Goal: Task Accomplishment & Management: Complete application form

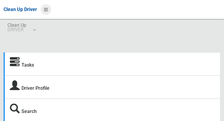
click at [46, 10] on icon at bounding box center [46, 9] width 4 height 10
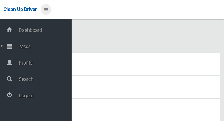
click at [46, 8] on icon at bounding box center [46, 9] width 4 height 10
click at [19, 47] on span "Tasks" at bounding box center [44, 47] width 55 height 6
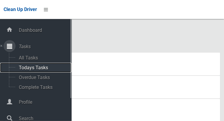
click at [23, 67] on span "Todays Tasks" at bounding box center [41, 68] width 49 height 6
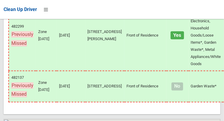
scroll to position [5180, 0]
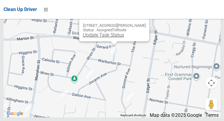
click at [103, 38] on link "Update Task Status" at bounding box center [103, 35] width 41 height 6
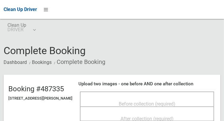
click at [115, 98] on div "Before collection (required)" at bounding box center [146, 103] width 121 height 11
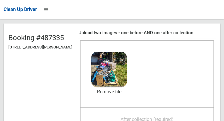
scroll to position [52, 0]
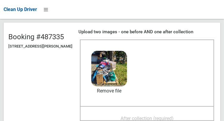
click at [134, 116] on span "After collection (required)" at bounding box center [146, 119] width 53 height 6
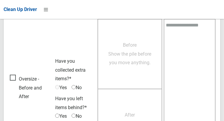
scroll to position [538, 0]
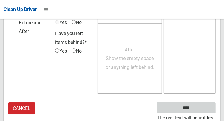
click at [198, 106] on input "****" at bounding box center [186, 108] width 59 height 11
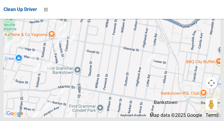
scroll to position [4676, 0]
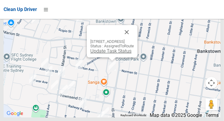
click at [99, 54] on link "Update Task Status" at bounding box center [110, 51] width 41 height 6
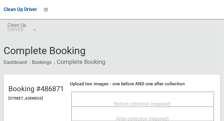
click at [113, 98] on div "Before collection (required)" at bounding box center [143, 103] width 130 height 11
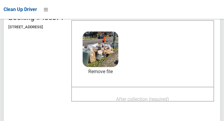
scroll to position [77, 0]
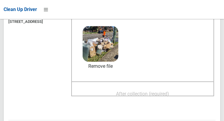
click at [141, 91] on span "After collection (required)" at bounding box center [142, 94] width 53 height 6
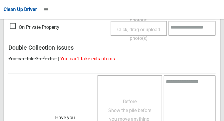
scroll to position [538, 0]
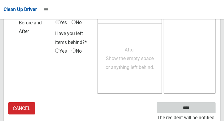
click at [195, 107] on input "****" at bounding box center [186, 108] width 59 height 11
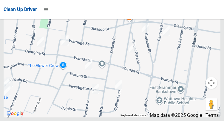
scroll to position [5180, 0]
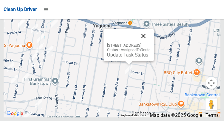
click at [151, 43] on button "Close" at bounding box center [143, 36] width 14 height 14
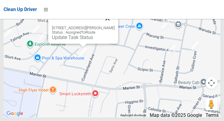
click at [112, 26] on button "Close" at bounding box center [107, 18] width 14 height 14
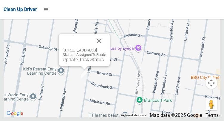
scroll to position [4703, 0]
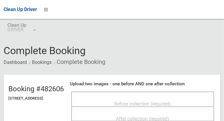
click at [125, 104] on span "Before collection (required)" at bounding box center [142, 104] width 57 height 6
click at [140, 101] on span "Before collection (required)" at bounding box center [142, 104] width 57 height 6
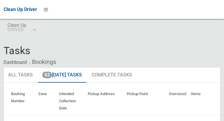
scroll to position [4703, 0]
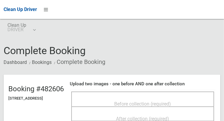
click at [106, 102] on div "Before collection (required)" at bounding box center [143, 103] width 130 height 11
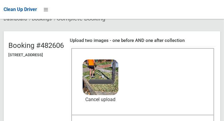
scroll to position [45, 0]
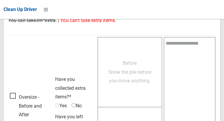
scroll to position [538, 0]
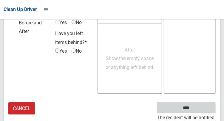
click at [195, 108] on input "****" at bounding box center [186, 108] width 59 height 11
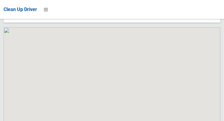
scroll to position [5180, 0]
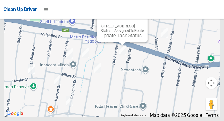
click at [144, 24] on button "Close" at bounding box center [137, 17] width 14 height 14
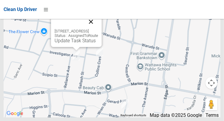
click at [98, 29] on button "Close" at bounding box center [91, 22] width 14 height 14
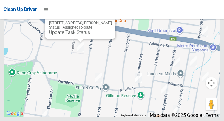
click at [106, 21] on button "Close" at bounding box center [104, 13] width 14 height 14
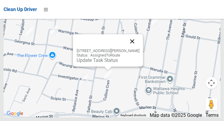
click at [138, 49] on button "Close" at bounding box center [132, 41] width 14 height 14
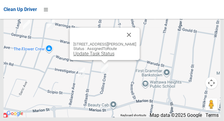
click at [97, 57] on link "Update Task Status" at bounding box center [93, 54] width 41 height 6
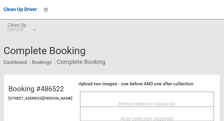
click at [113, 100] on div "Before collection (required)" at bounding box center [146, 103] width 121 height 11
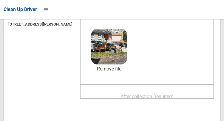
scroll to position [75, 0]
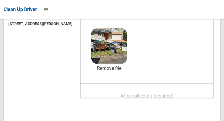
click at [128, 95] on span "After collection (required)" at bounding box center [146, 96] width 53 height 6
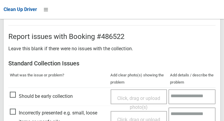
scroll to position [538, 0]
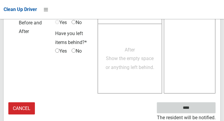
click at [195, 111] on input "****" at bounding box center [186, 108] width 59 height 11
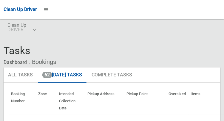
click at [216, 57] on ol "Dashboard Bookings" at bounding box center [112, 62] width 217 height 11
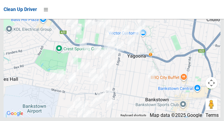
scroll to position [4985, 0]
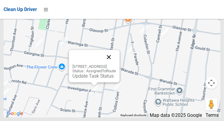
click at [116, 64] on button "Close" at bounding box center [109, 57] width 14 height 14
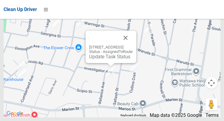
click at [100, 60] on div "20 Reliance Avenue, YAGOONA NSW 2199 Status : AssignedToRoute Update Task Status" at bounding box center [111, 52] width 44 height 15
click at [102, 60] on link "Update Task Status" at bounding box center [109, 57] width 41 height 6
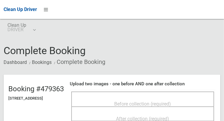
click at [135, 98] on div "Before collection (required)" at bounding box center [143, 103] width 130 height 11
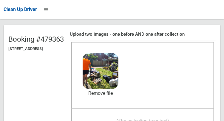
scroll to position [54, 0]
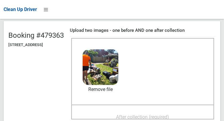
click at [143, 114] on span "After collection (required)" at bounding box center [142, 117] width 53 height 6
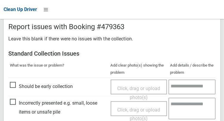
scroll to position [538, 0]
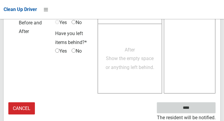
click at [195, 109] on input "****" at bounding box center [186, 108] width 59 height 11
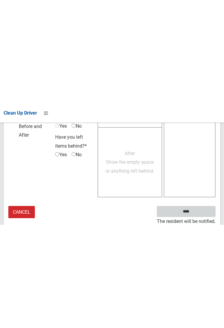
scroll to position [344, 0]
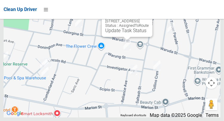
scroll to position [5180, 0]
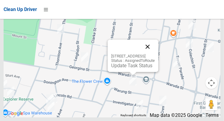
click at [155, 54] on button "Close" at bounding box center [147, 47] width 14 height 14
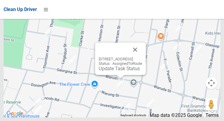
click at [117, 72] on div "14 Warung Street, YAGOONA NSW 2199 Status : AssignedToRoute Update Task Status" at bounding box center [121, 64] width 44 height 15
click at [118, 72] on link "Update Task Status" at bounding box center [119, 69] width 41 height 6
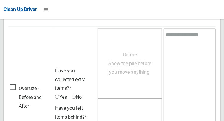
scroll to position [365, 0]
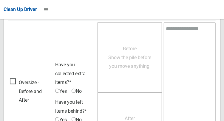
click at [15, 82] on span "Oversize - Before and After" at bounding box center [31, 91] width 42 height 27
click at [78, 116] on span "No" at bounding box center [77, 120] width 10 height 9
click at [78, 117] on span "No" at bounding box center [77, 120] width 10 height 9
click at [137, 60] on span "Before Show the pile before you move anything." at bounding box center [129, 57] width 43 height 23
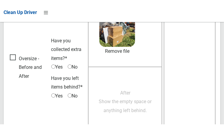
scroll to position [431, 0]
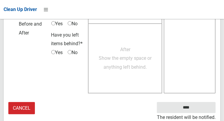
click at [118, 77] on div "After Show the empty space or anything left behind." at bounding box center [125, 58] width 74 height 71
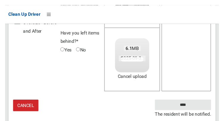
scroll to position [422, 0]
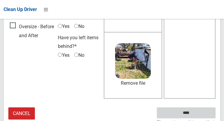
click at [195, 114] on input "****" at bounding box center [186, 113] width 59 height 11
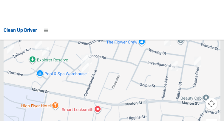
scroll to position [5180, 0]
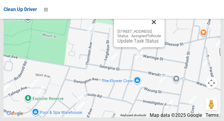
click at [161, 29] on button "Close" at bounding box center [154, 22] width 14 height 14
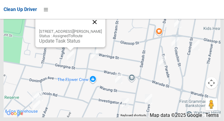
click at [100, 29] on button "Close" at bounding box center [94, 22] width 14 height 14
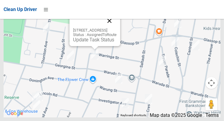
click at [117, 28] on button "Close" at bounding box center [109, 21] width 14 height 14
click at [90, 43] on link "Update Task Status" at bounding box center [93, 40] width 41 height 6
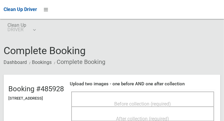
click at [133, 101] on span "Before collection (required)" at bounding box center [142, 104] width 57 height 6
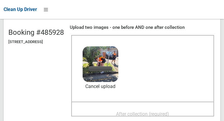
scroll to position [57, 0]
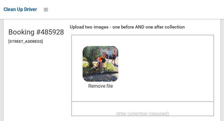
click at [140, 111] on span "After collection (required)" at bounding box center [142, 114] width 53 height 6
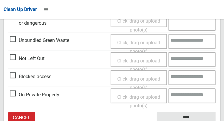
scroll to position [376, 0]
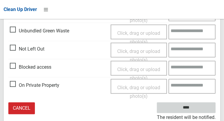
click at [198, 107] on input "****" at bounding box center [186, 108] width 59 height 11
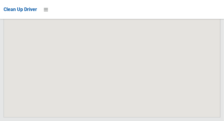
scroll to position [5180, 0]
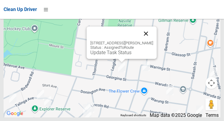
click at [153, 41] on button "Close" at bounding box center [146, 34] width 14 height 14
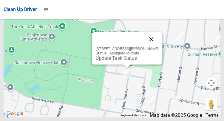
click at [156, 46] on button "Close" at bounding box center [151, 39] width 14 height 14
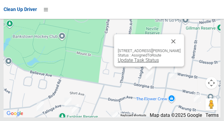
click at [139, 63] on link "Update Task Status" at bounding box center [137, 61] width 41 height 6
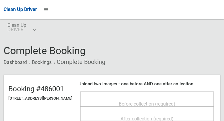
click at [116, 102] on div "Before collection (required)" at bounding box center [146, 103] width 121 height 11
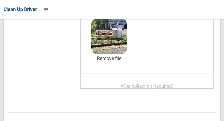
scroll to position [83, 0]
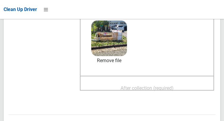
click at [118, 84] on div "After collection (required)" at bounding box center [146, 88] width 121 height 11
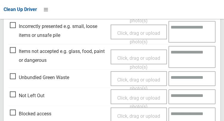
scroll to position [313, 0]
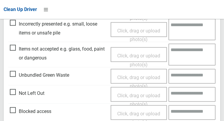
click at [12, 50] on span "Items not accepted e.g. glass, food, paint or dangerous" at bounding box center [59, 54] width 98 height 18
click at [139, 55] on span "Click, drag or upload photo(s)" at bounding box center [138, 60] width 43 height 15
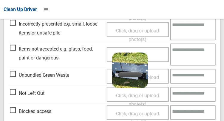
click at [190, 53] on textarea at bounding box center [192, 55] width 45 height 22
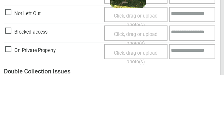
scroll to position [551, 0]
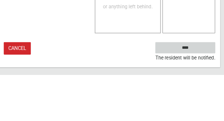
type textarea "*****"
click at [198, 91] on input "****" at bounding box center [186, 94] width 59 height 11
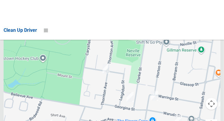
scroll to position [5180, 0]
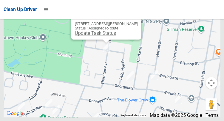
click at [95, 36] on link "Update Task Status" at bounding box center [95, 33] width 41 height 6
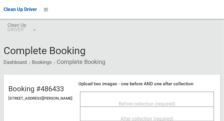
click at [138, 98] on div "Before collection (required)" at bounding box center [146, 103] width 121 height 11
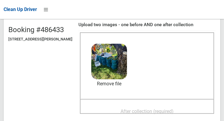
scroll to position [60, 0]
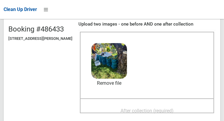
click at [137, 108] on span "After collection (required)" at bounding box center [146, 111] width 53 height 6
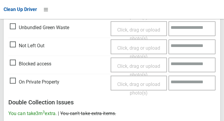
scroll to position [538, 0]
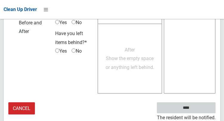
click at [195, 111] on input "****" at bounding box center [186, 108] width 59 height 11
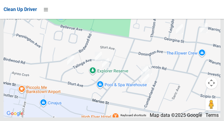
scroll to position [5180, 0]
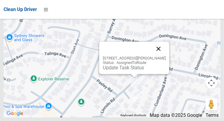
click at [165, 56] on button "Close" at bounding box center [158, 49] width 14 height 14
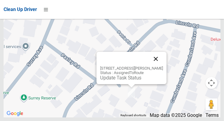
click at [162, 66] on button "Close" at bounding box center [155, 59] width 14 height 14
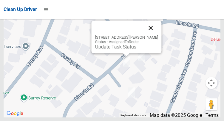
click at [152, 35] on button "Close" at bounding box center [150, 28] width 14 height 14
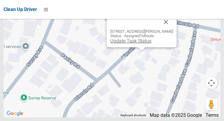
click at [131, 44] on link "Update Task Status" at bounding box center [130, 41] width 41 height 6
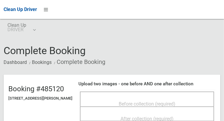
click at [117, 98] on div "Before collection (required)" at bounding box center [146, 103] width 121 height 11
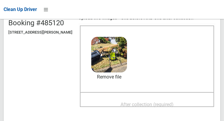
scroll to position [65, 0]
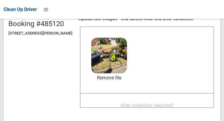
click at [131, 103] on span "After collection (required)" at bounding box center [146, 106] width 53 height 6
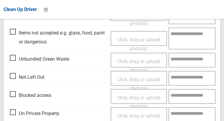
scroll to position [538, 0]
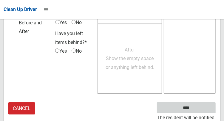
click at [195, 108] on input "****" at bounding box center [186, 108] width 59 height 11
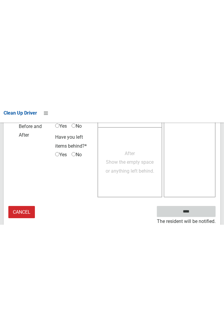
scroll to position [344, 0]
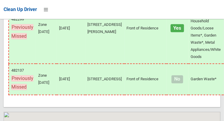
scroll to position [5180, 0]
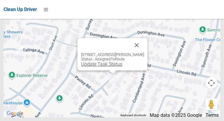
click at [108, 67] on link "Update Task Status" at bounding box center [101, 64] width 41 height 6
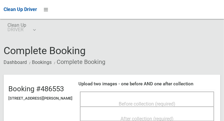
click at [108, 100] on div "Before collection (required)" at bounding box center [146, 103] width 121 height 11
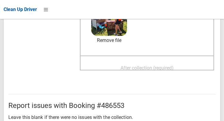
scroll to position [103, 0]
click at [173, 65] on span "After collection (required)" at bounding box center [146, 68] width 53 height 6
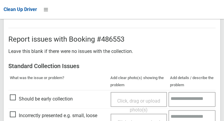
scroll to position [538, 0]
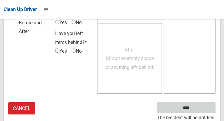
click at [195, 112] on input "****" at bounding box center [186, 108] width 59 height 11
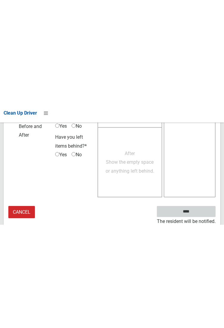
scroll to position [344, 0]
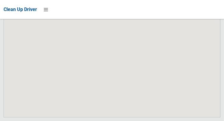
scroll to position [5180, 0]
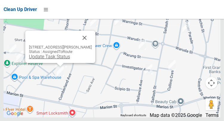
click at [53, 60] on link "Update Task Status" at bounding box center [49, 57] width 41 height 6
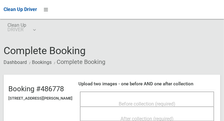
click at [122, 94] on div "Before collection (required)" at bounding box center [147, 99] width 134 height 15
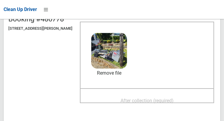
scroll to position [70, 0]
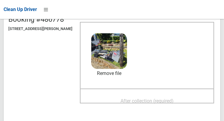
click at [110, 95] on div "After collection (required)" at bounding box center [146, 100] width 121 height 11
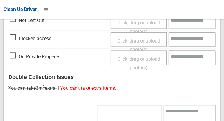
scroll to position [538, 0]
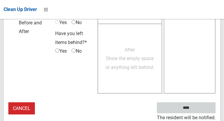
click at [197, 109] on input "****" at bounding box center [186, 108] width 59 height 11
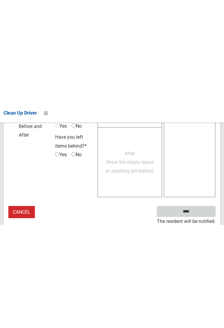
scroll to position [344, 0]
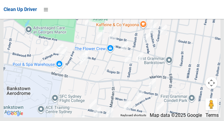
scroll to position [5180, 0]
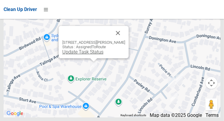
click at [72, 55] on link "Update Task Status" at bounding box center [82, 52] width 41 height 6
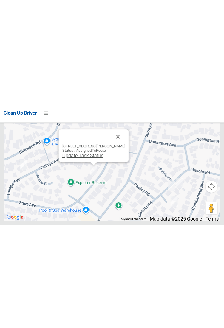
scroll to position [4985, 0]
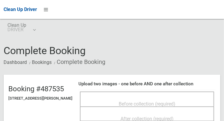
click at [124, 101] on span "Before collection (required)" at bounding box center [147, 104] width 57 height 6
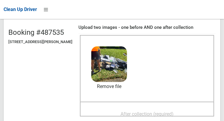
scroll to position [74, 0]
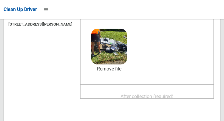
click at [133, 91] on div "After collection (required)" at bounding box center [146, 96] width 121 height 11
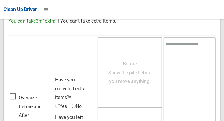
scroll to position [538, 0]
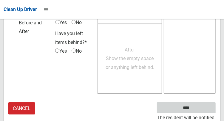
click at [195, 110] on input "****" at bounding box center [186, 108] width 59 height 11
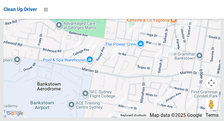
scroll to position [5180, 0]
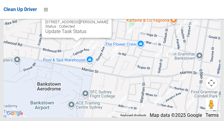
click at [105, 20] on button "Close" at bounding box center [101, 12] width 14 height 14
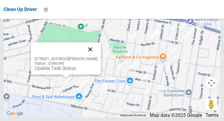
click at [97, 57] on button "Close" at bounding box center [90, 49] width 14 height 14
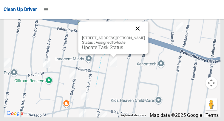
click at [139, 36] on button "Close" at bounding box center [137, 28] width 14 height 14
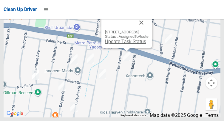
click at [124, 44] on link "Update Task Status" at bounding box center [125, 42] width 41 height 6
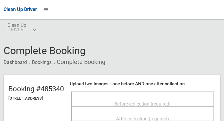
click at [127, 101] on span "Before collection (required)" at bounding box center [142, 104] width 57 height 6
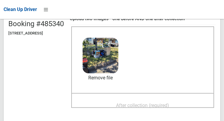
scroll to position [66, 0]
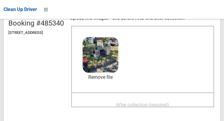
click at [127, 102] on span "After collection (required)" at bounding box center [142, 105] width 53 height 6
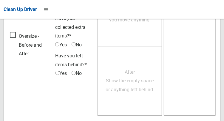
scroll to position [538, 0]
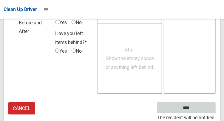
click at [192, 112] on input "****" at bounding box center [186, 108] width 59 height 11
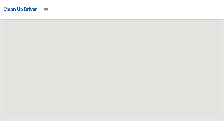
scroll to position [5180, 0]
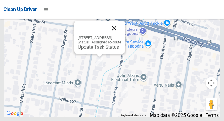
click at [121, 35] on button "Close" at bounding box center [114, 28] width 14 height 14
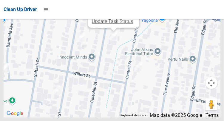
click at [109, 24] on link "Update Task Status" at bounding box center [112, 21] width 41 height 6
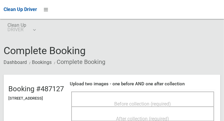
click at [107, 102] on div "Before collection (required)" at bounding box center [143, 103] width 130 height 11
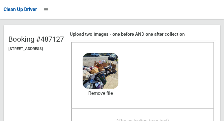
scroll to position [50, 0]
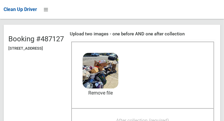
click at [125, 115] on div "After collection (required)" at bounding box center [143, 120] width 130 height 11
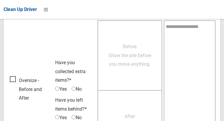
scroll to position [538, 0]
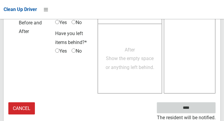
click at [195, 110] on input "****" at bounding box center [186, 108] width 59 height 11
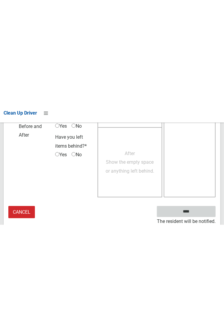
scroll to position [344, 0]
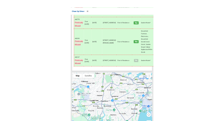
scroll to position [4965, 0]
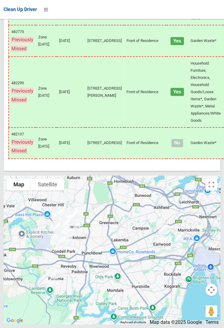
click at [181, 325] on div at bounding box center [112, 250] width 217 height 149
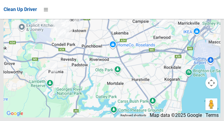
scroll to position [5180, 0]
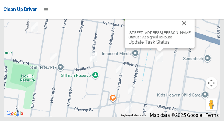
click at [150, 45] on div "21 Cantrell Street, YAGOONA NSW 2199 Status : AssignedToRoute Update Task Status" at bounding box center [159, 37] width 63 height 15
click at [152, 45] on link "Update Task Status" at bounding box center [148, 42] width 41 height 6
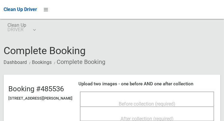
click at [132, 101] on span "Before collection (required)" at bounding box center [147, 104] width 57 height 6
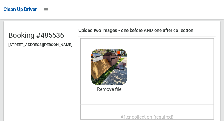
scroll to position [58, 0]
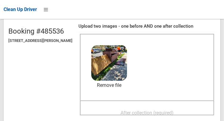
click at [139, 107] on div "After collection (required)" at bounding box center [146, 112] width 121 height 11
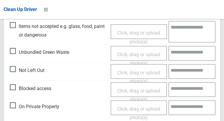
scroll to position [376, 0]
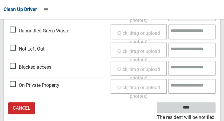
click at [199, 107] on input "****" at bounding box center [186, 108] width 59 height 11
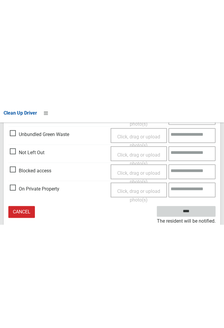
scroll to position [182, 0]
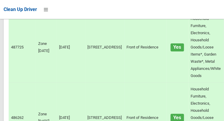
scroll to position [5180, 0]
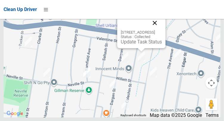
click at [162, 30] on button "Close" at bounding box center [155, 23] width 14 height 14
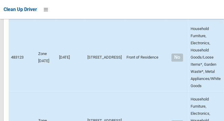
scroll to position [0, 0]
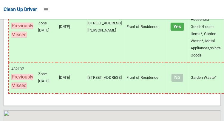
scroll to position [5180, 0]
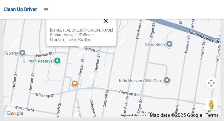
click at [108, 28] on button "Close" at bounding box center [105, 21] width 14 height 14
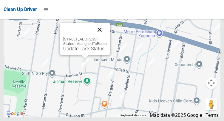
click at [107, 37] on button "Close" at bounding box center [99, 30] width 14 height 14
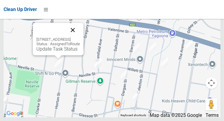
click at [80, 37] on button "Close" at bounding box center [73, 30] width 14 height 14
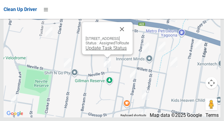
click at [102, 51] on link "Update Task Status" at bounding box center [106, 48] width 41 height 6
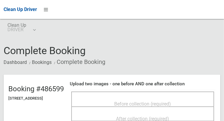
click at [109, 104] on div "Before collection (required)" at bounding box center [143, 103] width 130 height 11
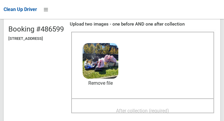
scroll to position [60, 0]
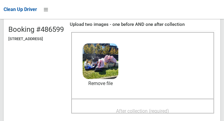
click at [169, 108] on span "After collection (required)" at bounding box center [142, 111] width 53 height 6
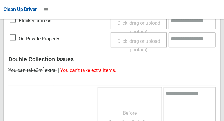
scroll to position [538, 0]
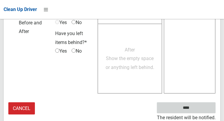
click at [200, 110] on input "****" at bounding box center [186, 108] width 59 height 11
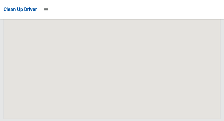
scroll to position [5180, 0]
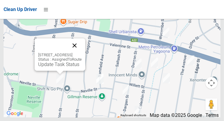
click at [82, 53] on button "Close" at bounding box center [74, 45] width 14 height 14
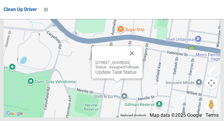
click at [117, 75] on div "28 Neville Street, YAGOONA NSW 2199 Status : AssignedToRoute Update Task Status" at bounding box center [117, 68] width 44 height 15
click at [112, 75] on link "Update Task Status" at bounding box center [115, 72] width 41 height 6
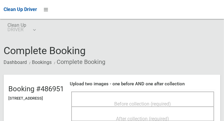
click at [126, 101] on span "Before collection (required)" at bounding box center [142, 104] width 57 height 6
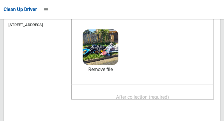
scroll to position [74, 0]
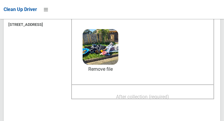
click at [112, 97] on div "After collection (required)" at bounding box center [143, 96] width 130 height 11
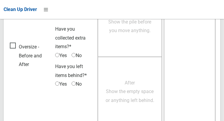
scroll to position [538, 0]
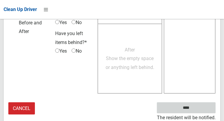
click at [201, 107] on input "****" at bounding box center [186, 108] width 59 height 11
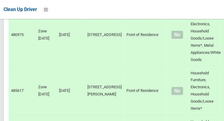
scroll to position [1604, 0]
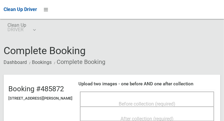
click at [135, 98] on div "Before collection (required)" at bounding box center [146, 103] width 121 height 11
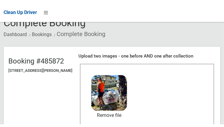
scroll to position [67, 0]
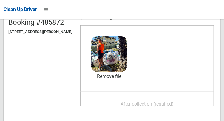
click at [134, 101] on span "After collection (required)" at bounding box center [146, 104] width 53 height 6
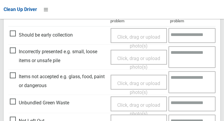
scroll to position [286, 0]
click at [13, 74] on span "Items not accepted e.g. glass, food, paint or dangerous" at bounding box center [59, 82] width 98 height 18
click at [126, 86] on span "Click, drag or upload photo(s)" at bounding box center [138, 88] width 43 height 15
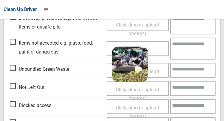
scroll to position [320, 0]
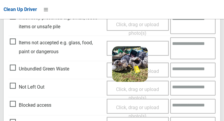
click at [188, 52] on textarea at bounding box center [192, 49] width 45 height 22
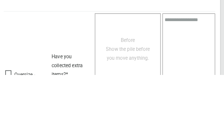
scroll to position [551, 0]
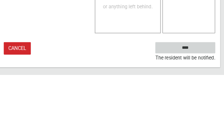
type textarea "**********"
click at [200, 95] on input "****" at bounding box center [186, 94] width 59 height 11
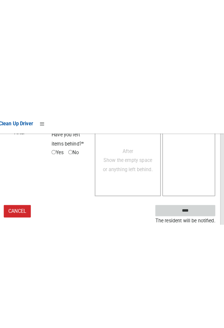
scroll to position [344, 0]
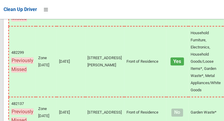
scroll to position [5180, 0]
